Goal: Task Accomplishment & Management: Complete application form

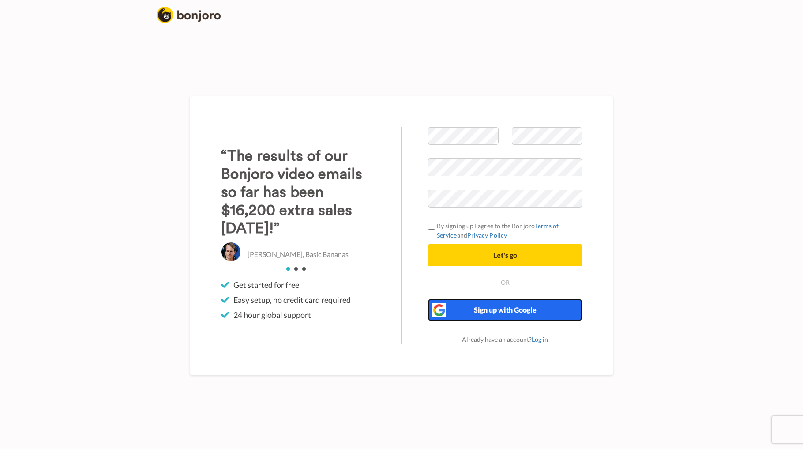
drag, startPoint x: 501, startPoint y: 313, endPoint x: 577, endPoint y: 248, distance: 100.2
click at [588, 281] on div "Welcome to [PERSON_NAME] By signing up I agree to the Bonjoro Terms of Service …" at bounding box center [505, 235] width 207 height 217
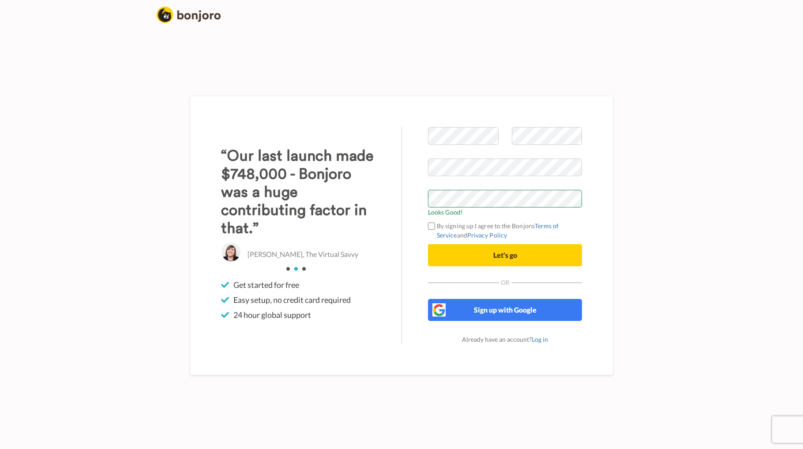
click at [629, 208] on div "Welcome to [PERSON_NAME] Looks Good! By signing up I agree to the Bonjoro Terms…" at bounding box center [401, 235] width 503 height 427
click at [427, 225] on div "Welcome to [PERSON_NAME] Looks Good! By signing up I agree to the Bonjoro Terms…" at bounding box center [505, 235] width 207 height 217
click at [463, 256] on button "Let's go" at bounding box center [505, 255] width 154 height 22
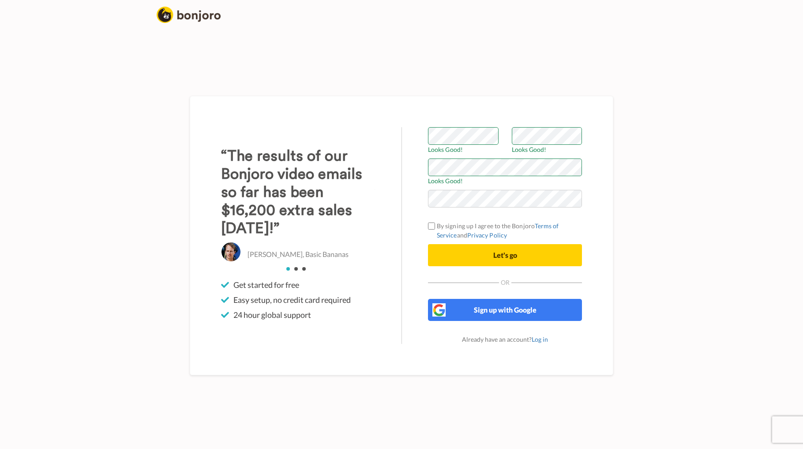
click at [645, 185] on div "Welcome to Bonjoro Looks Good! Looks Good! Looks Good! By signing up I agree to…" at bounding box center [401, 235] width 503 height 427
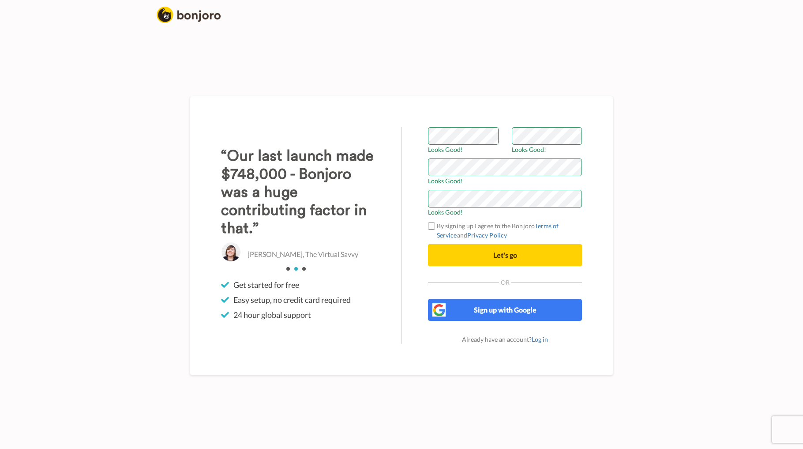
click at [641, 96] on div "Welcome to Bonjoro Looks Good! Looks Good! Looks Good! Looks Good! By signing u…" at bounding box center [401, 235] width 503 height 427
click at [520, 255] on button "Let's go" at bounding box center [505, 255] width 154 height 22
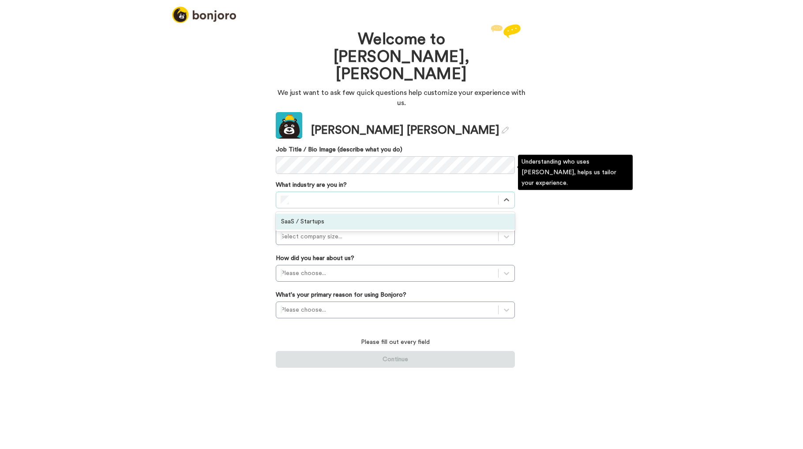
click at [310, 214] on div "SaaS / Startups" at bounding box center [395, 222] width 239 height 16
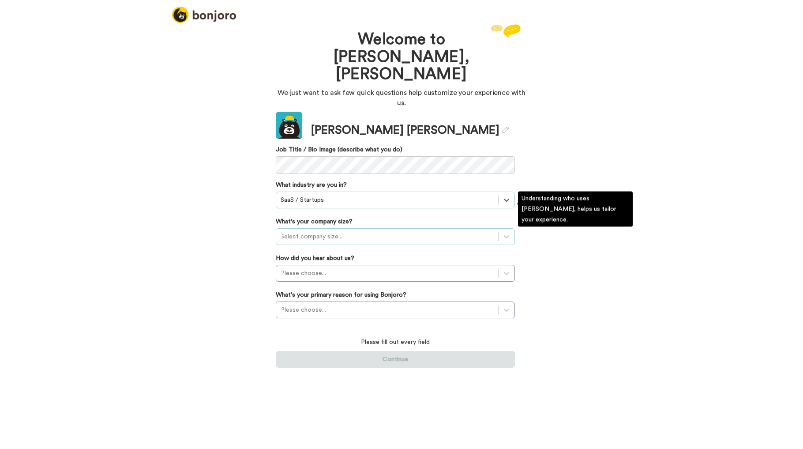
click at [307, 231] on div at bounding box center [387, 236] width 213 height 11
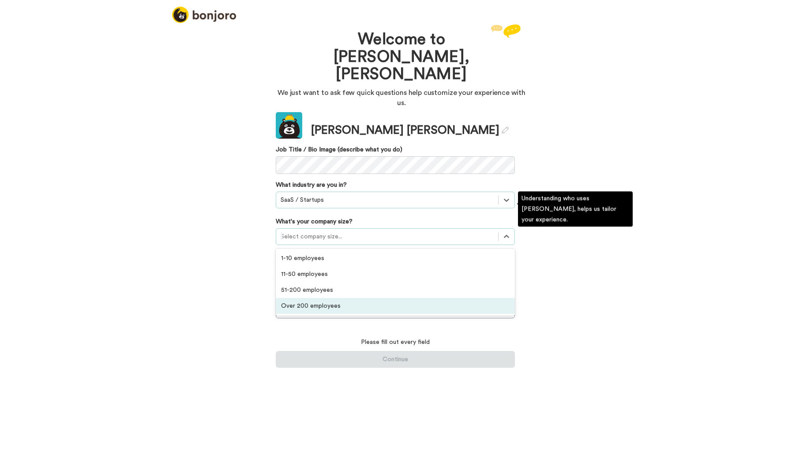
click at [328, 298] on div "Over 200 employees" at bounding box center [395, 306] width 239 height 16
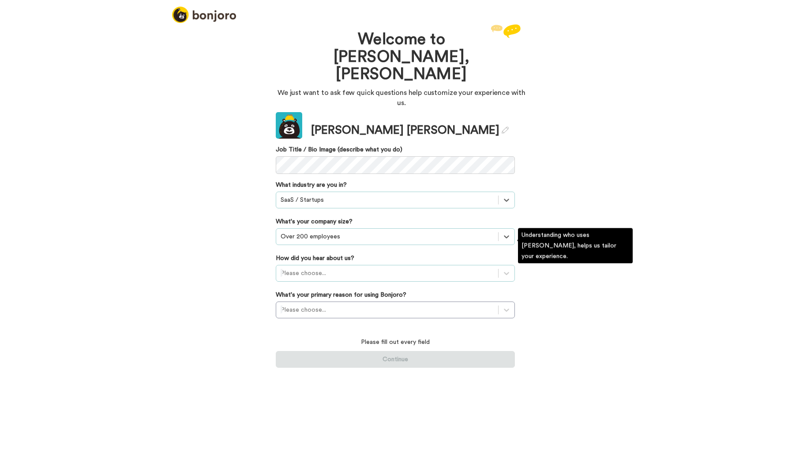
click at [306, 268] on div at bounding box center [387, 273] width 213 height 11
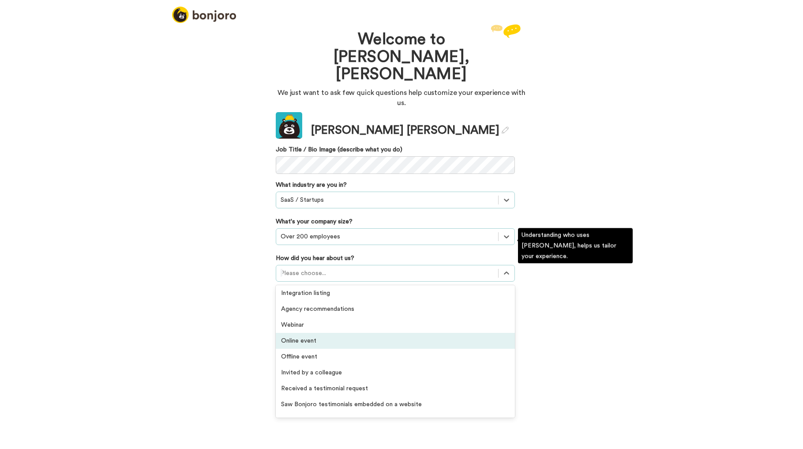
scroll to position [189, 0]
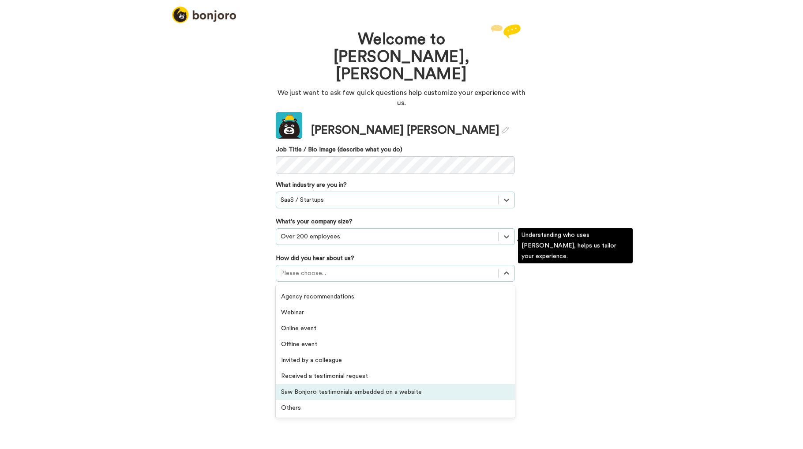
click at [351, 384] on div "Saw Bonjoro testimonials embedded on a website" at bounding box center [395, 392] width 239 height 16
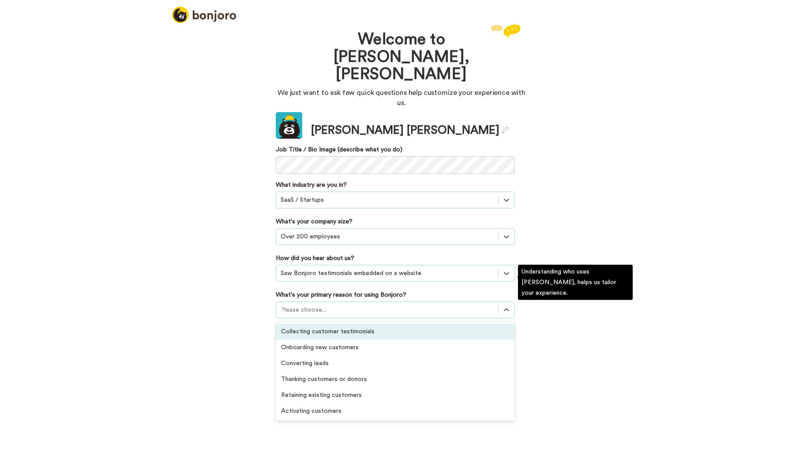
click at [370, 305] on div at bounding box center [387, 310] width 213 height 11
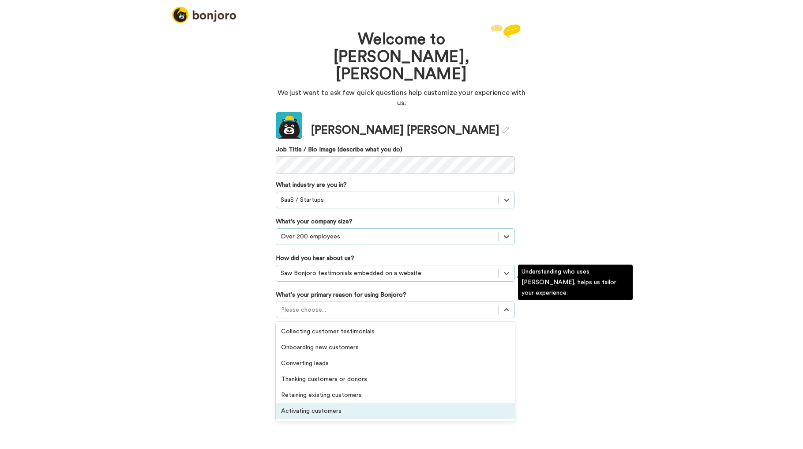
click at [292, 403] on div "Activating customers" at bounding box center [395, 411] width 239 height 16
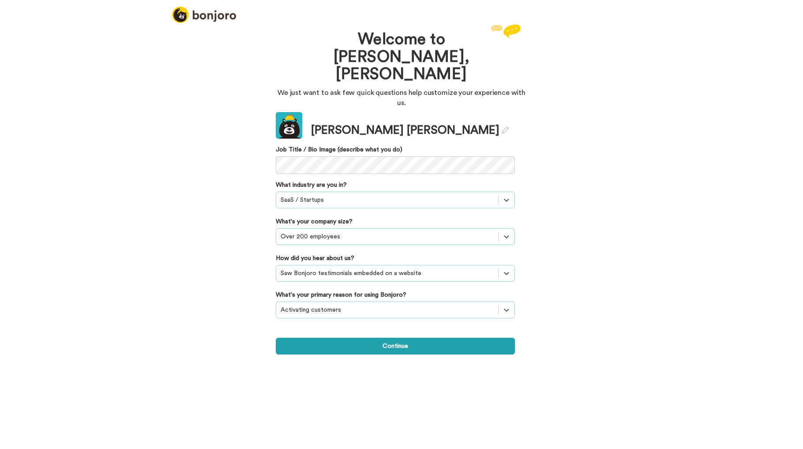
click at [278, 390] on div "Welcome to Bonjoro, Adam We just want to ask few quick questions help customize…" at bounding box center [401, 235] width 803 height 427
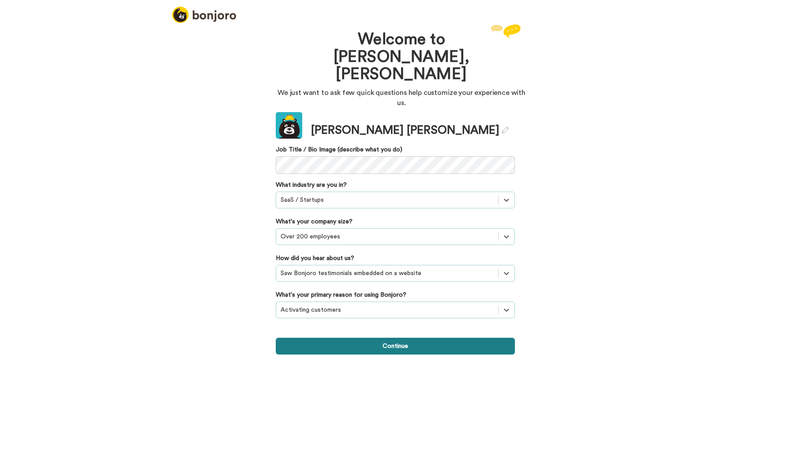
click at [346, 338] on button "Continue" at bounding box center [395, 346] width 239 height 17
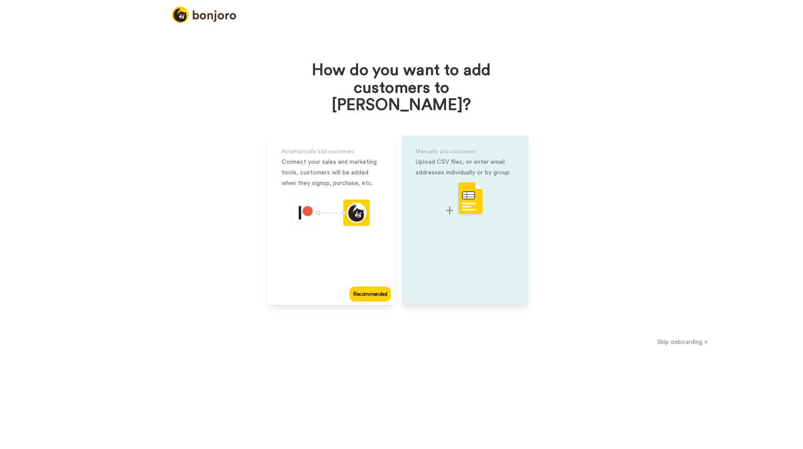
drag, startPoint x: 505, startPoint y: 149, endPoint x: 480, endPoint y: 204, distance: 60.8
click at [505, 157] on div "Upload CSV files, or enter email addresses individually or by group." at bounding box center [465, 167] width 99 height 21
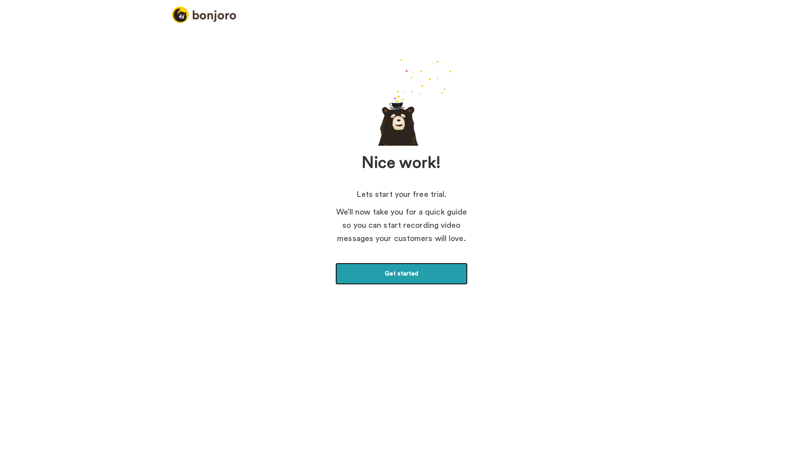
click at [404, 274] on link "Get started" at bounding box center [401, 274] width 132 height 22
